Goal: Download file/media

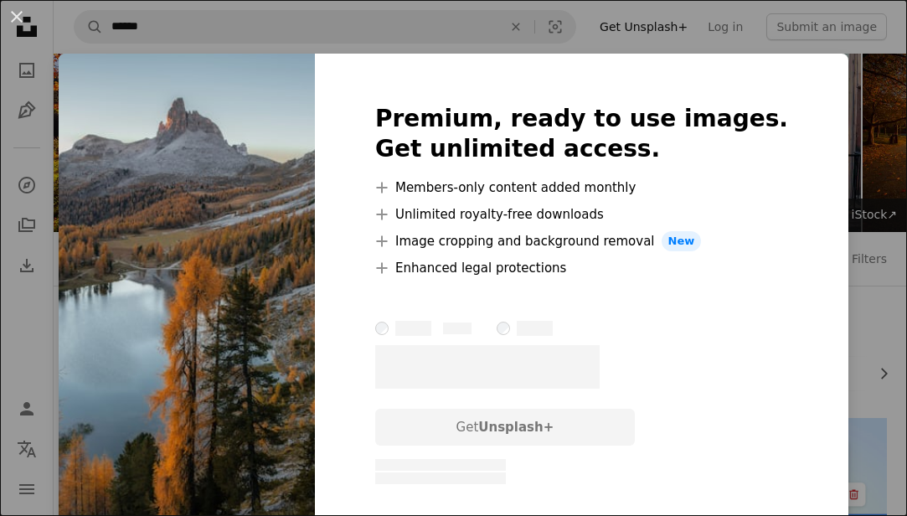
scroll to position [1355, 0]
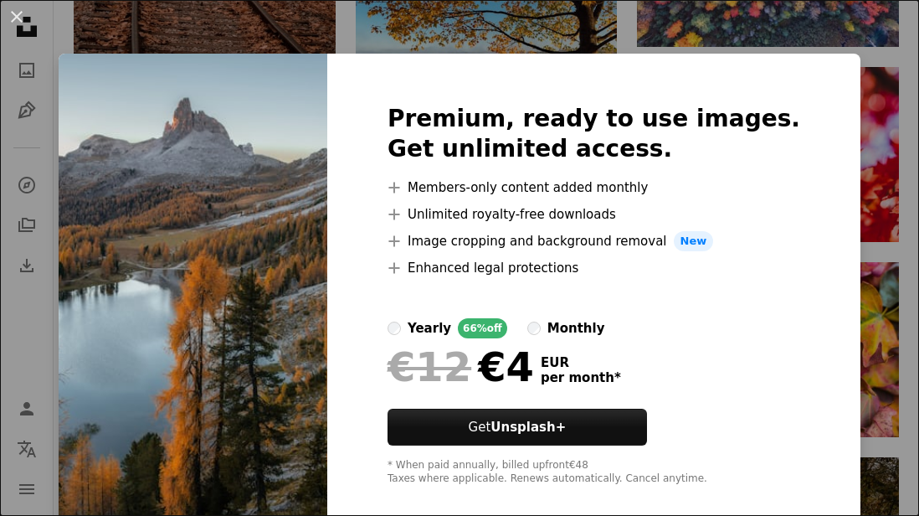
click at [854, 214] on div "An X shape Premium, ready to use images. Get unlimited access. A plus sign Memb…" at bounding box center [459, 258] width 919 height 516
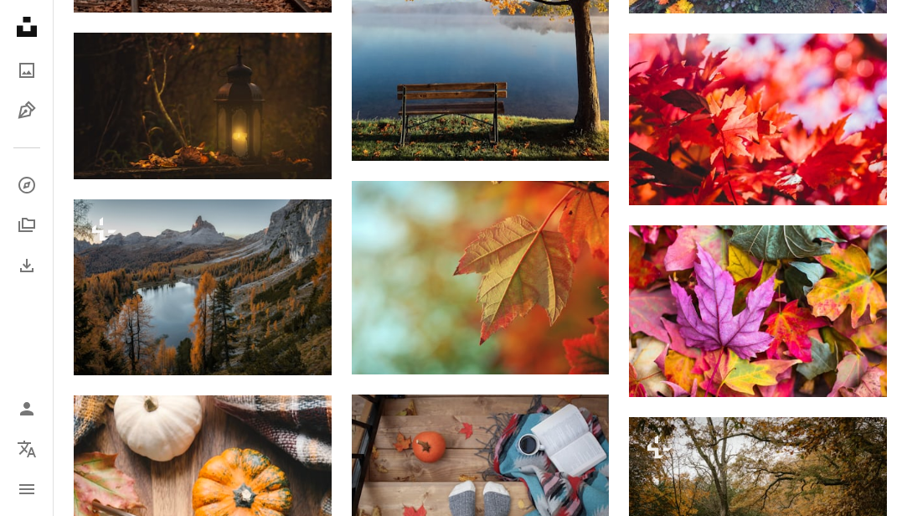
scroll to position [1385, 0]
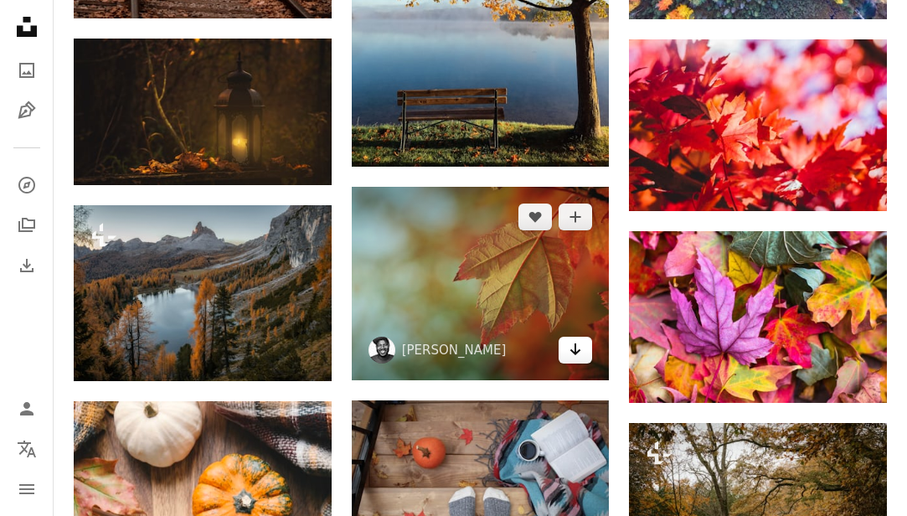
click at [575, 355] on icon "Arrow pointing down" at bounding box center [574, 349] width 13 height 20
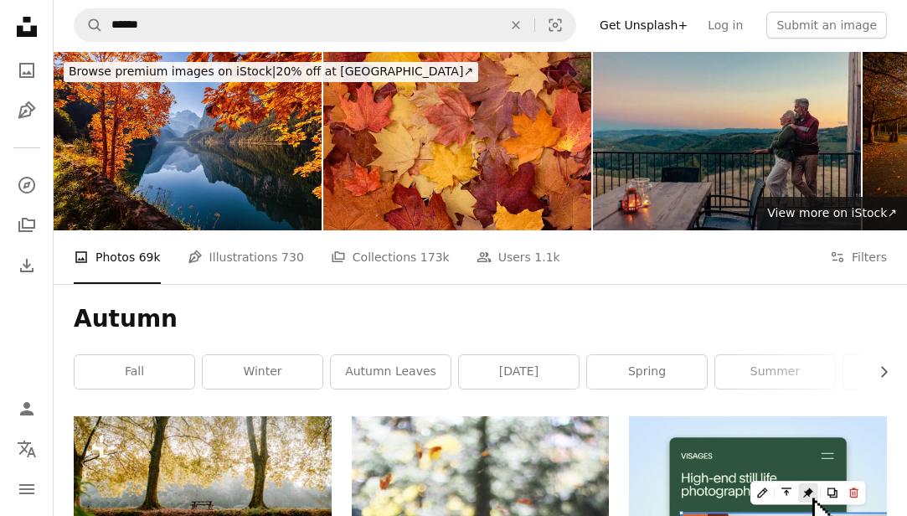
scroll to position [0, 0]
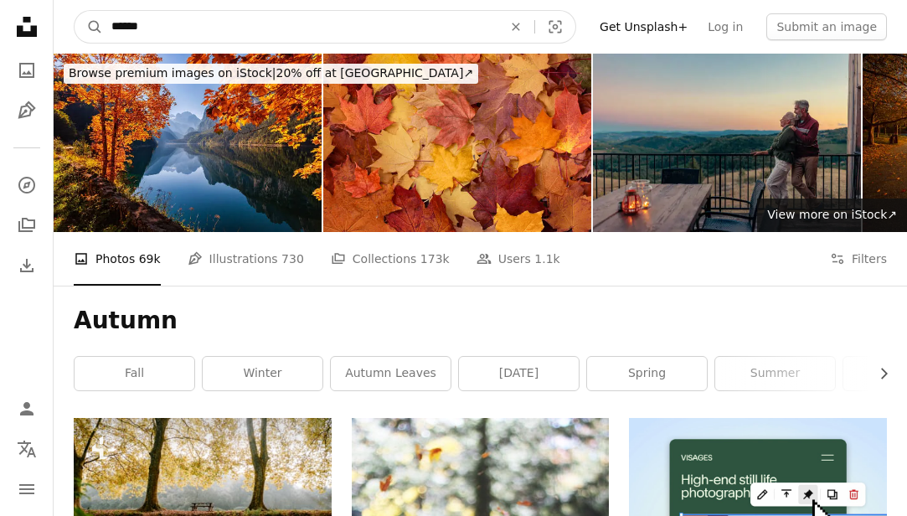
drag, startPoint x: 160, startPoint y: 22, endPoint x: -418, endPoint y: -104, distance: 591.1
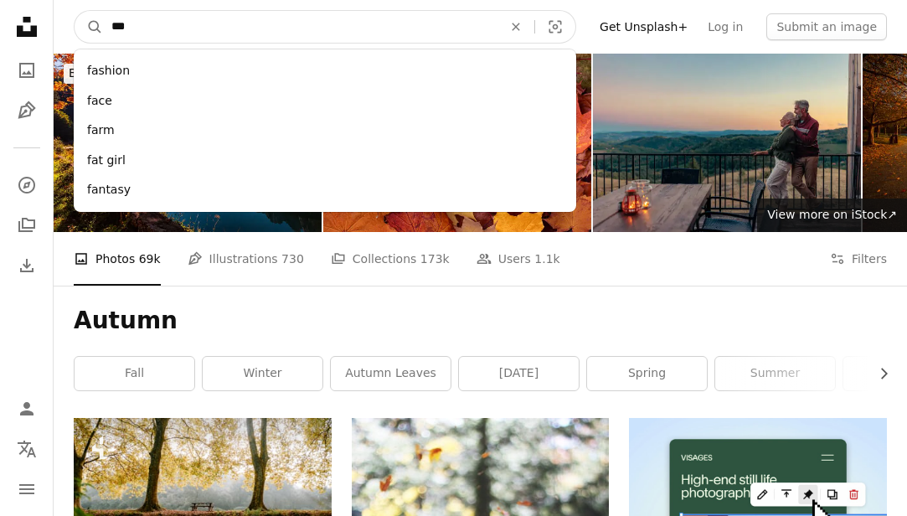
type input "****"
click button "A magnifying glass" at bounding box center [89, 27] width 28 height 32
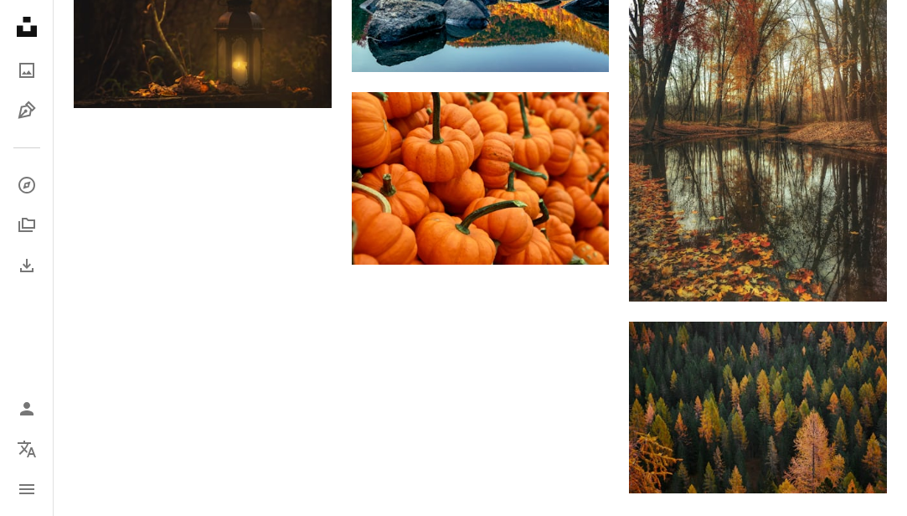
scroll to position [2067, 0]
